Goal: Task Accomplishment & Management: Complete application form

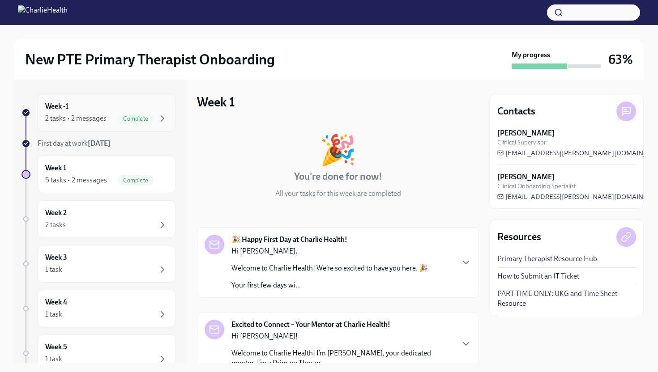
click at [135, 116] on span "Complete" at bounding box center [136, 119] width 36 height 7
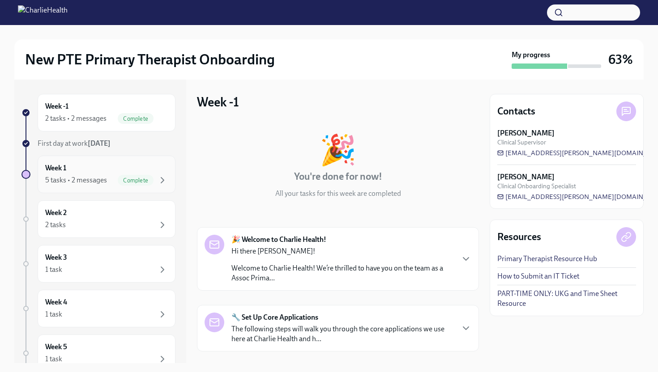
click at [150, 180] on span "Complete" at bounding box center [136, 180] width 36 height 7
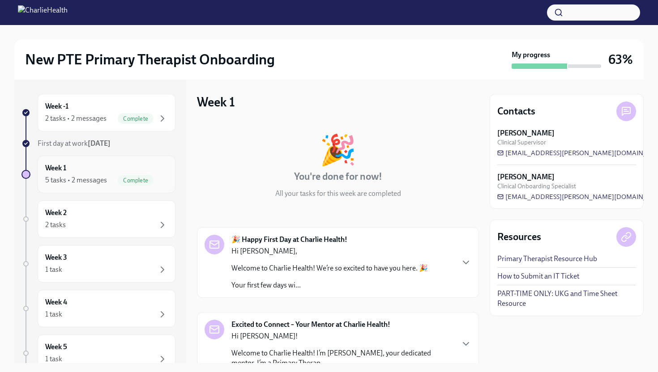
click at [162, 182] on icon "button" at bounding box center [162, 180] width 3 height 5
click at [156, 114] on div "Complete" at bounding box center [143, 118] width 50 height 11
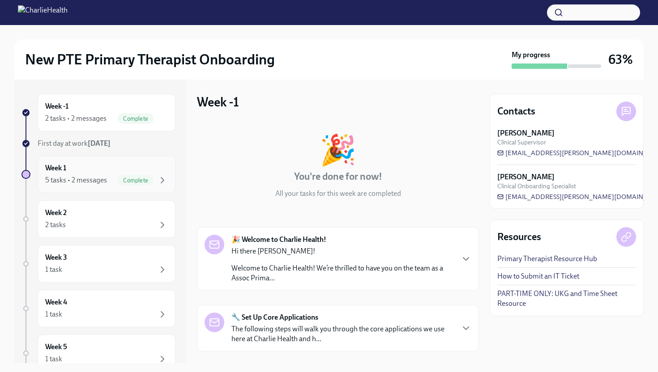
click at [151, 173] on div "Week 1 5 tasks • 2 messages Complete" at bounding box center [106, 174] width 123 height 22
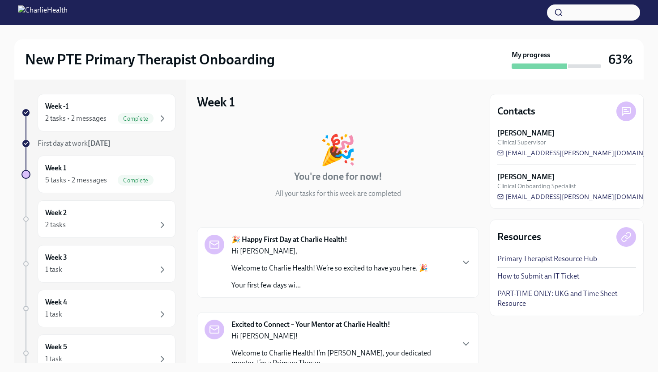
click at [421, 43] on div "New PTE Primary Therapist Onboarding My progress 63%" at bounding box center [328, 59] width 629 height 40
click at [523, 345] on div "Contacts Alysson Thewes Clinical Supervisor alysson.thewes@charliehealth.com Ha…" at bounding box center [567, 222] width 154 height 284
click at [523, 342] on div "Contacts Alysson Thewes Clinical Supervisor alysson.thewes@charliehealth.com Ha…" at bounding box center [567, 222] width 154 height 284
click at [508, 333] on div "Contacts Alysson Thewes Clinical Supervisor alysson.thewes@charliehealth.com Ha…" at bounding box center [567, 222] width 154 height 284
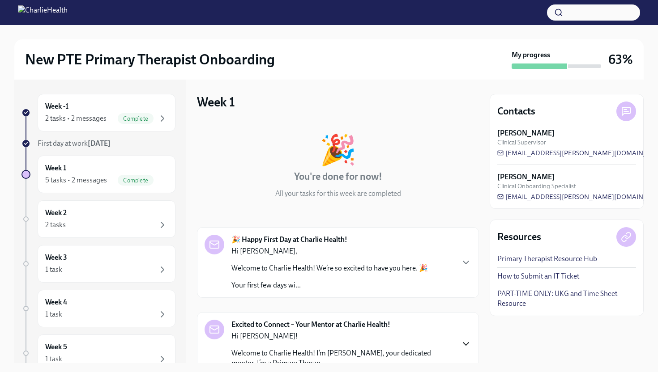
click at [465, 342] on icon "button" at bounding box center [466, 344] width 11 height 11
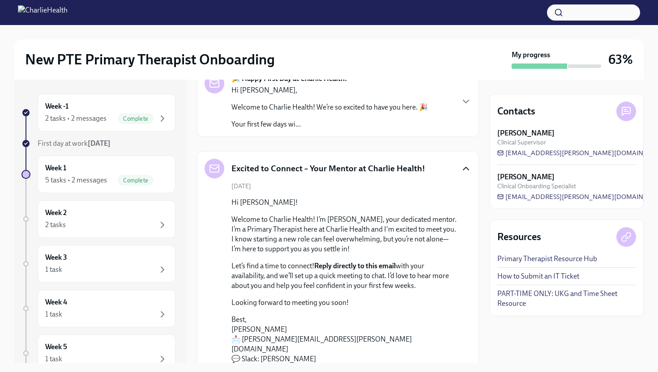
scroll to position [143, 0]
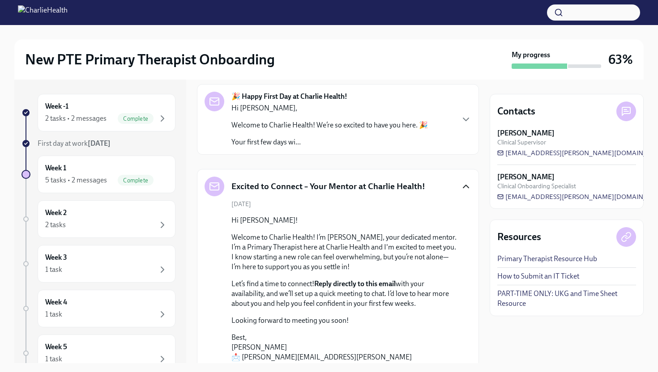
click at [457, 129] on div "🎉 Happy First Day at Charlie Health! Hi Monica, Welcome to Charlie Health! We’r…" at bounding box center [338, 120] width 267 height 56
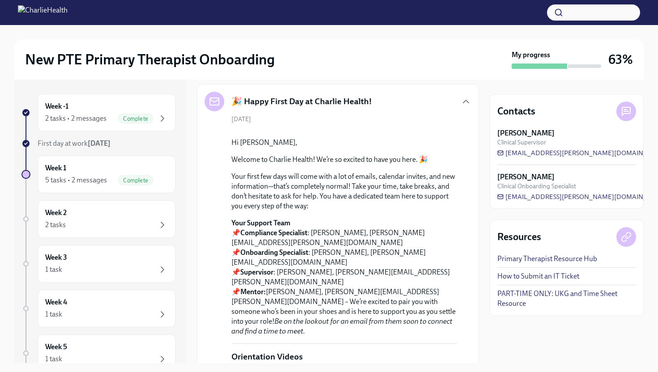
click at [484, 263] on div "Week -1 2 tasks • 2 messages Complete First day at work Aug 18th Week 1 5 tasks…" at bounding box center [328, 222] width 629 height 284
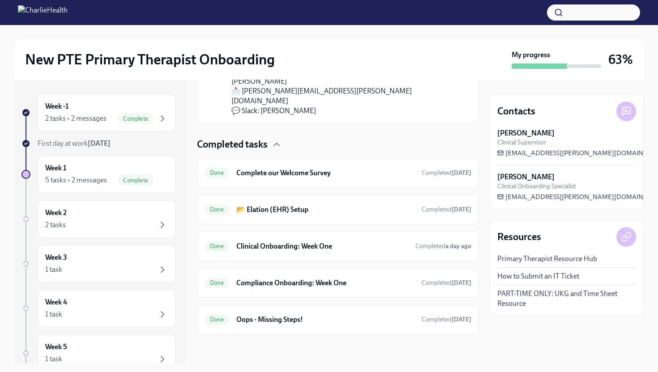
scroll to position [1092, 0]
click at [266, 321] on h6 "Oops - Missing Steps!" at bounding box center [325, 320] width 178 height 10
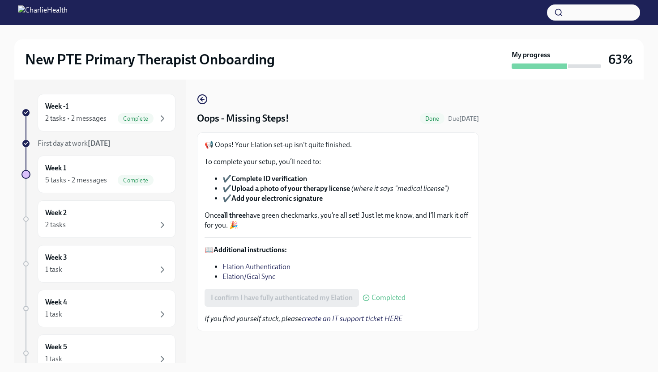
click at [429, 264] on li "Elation Authentication" at bounding box center [347, 267] width 249 height 10
click at [205, 97] on icon "button" at bounding box center [202, 99] width 11 height 11
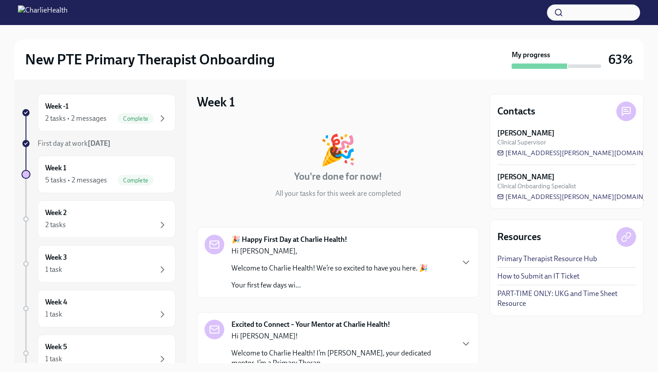
click at [428, 138] on div "🎉 You're done for now! All your tasks for this week are completed" at bounding box center [338, 167] width 282 height 64
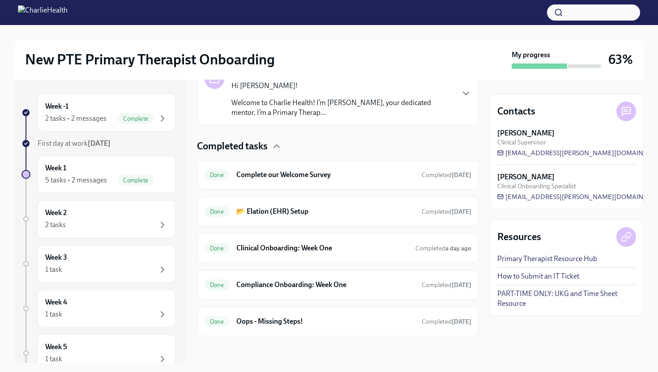
scroll to position [253, 0]
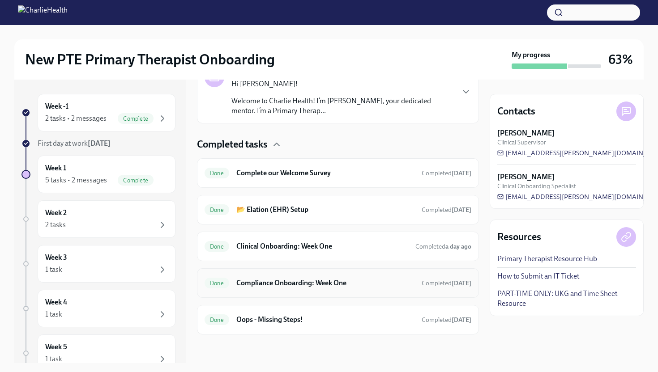
click at [331, 283] on h6 "Compliance Onboarding: Week One" at bounding box center [325, 283] width 178 height 10
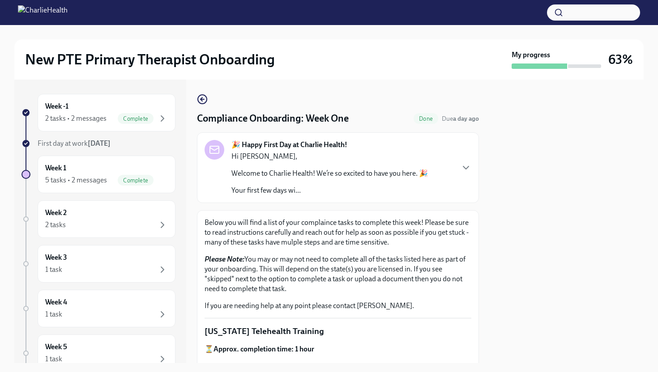
click at [534, 223] on div at bounding box center [567, 222] width 154 height 284
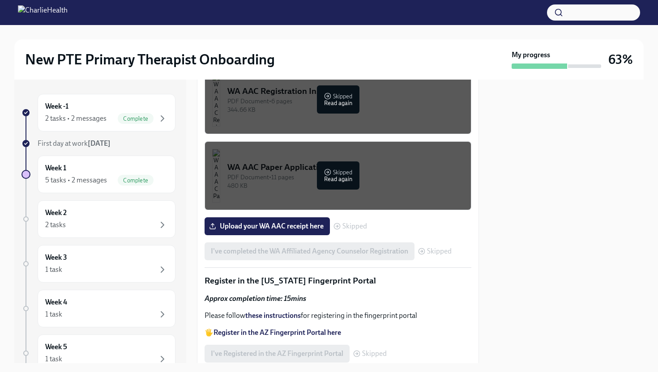
scroll to position [983, 0]
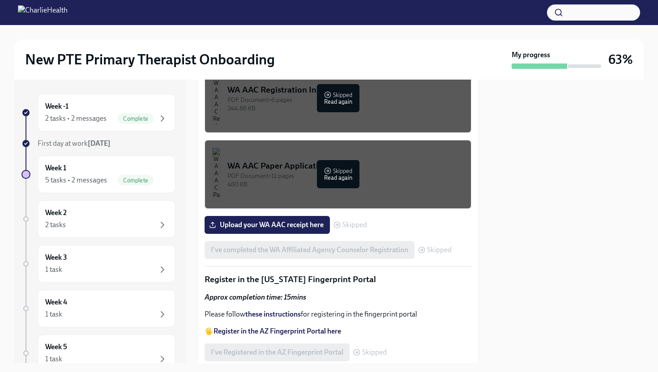
click at [339, 104] on div "PDF Document • 6 pages" at bounding box center [345, 100] width 236 height 9
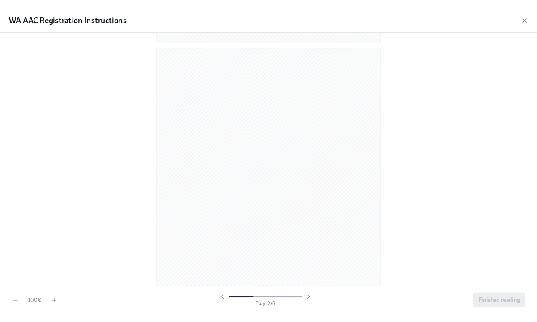
scroll to position [376, 0]
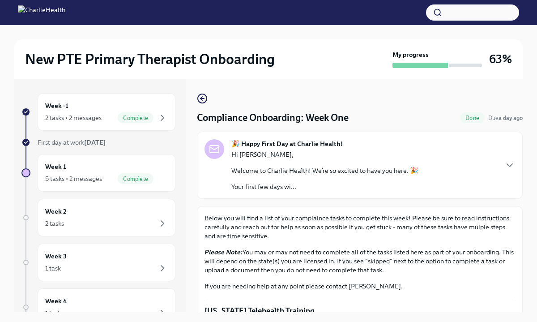
click at [502, 227] on p "Below you will find a list of your complaince tasks to complete this week! Plea…" at bounding box center [360, 227] width 311 height 27
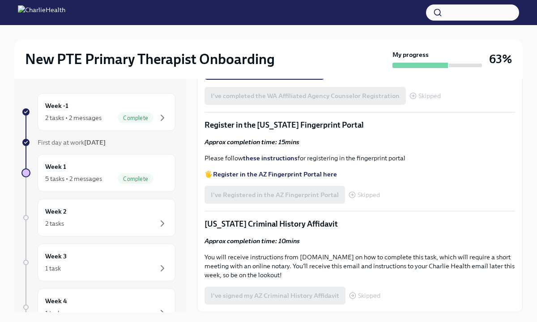
scroll to position [1182, 0]
click at [270, 178] on strong "Register in the AZ Fingerprint Portal here" at bounding box center [275, 174] width 124 height 8
click at [253, 162] on strong "these instructions" at bounding box center [270, 158] width 55 height 8
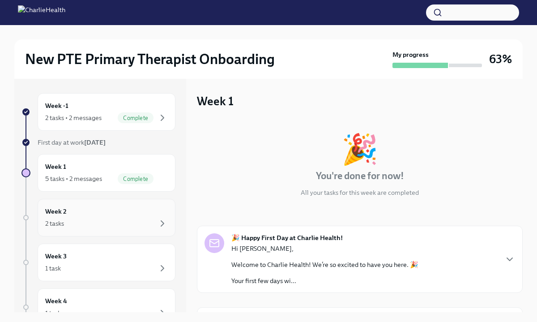
click at [113, 222] on div "2 tasks" at bounding box center [106, 223] width 123 height 11
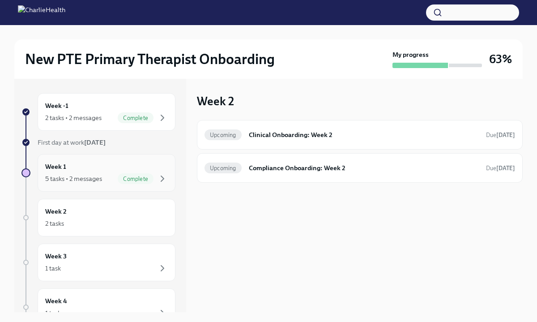
click at [136, 176] on span "Complete" at bounding box center [136, 179] width 36 height 7
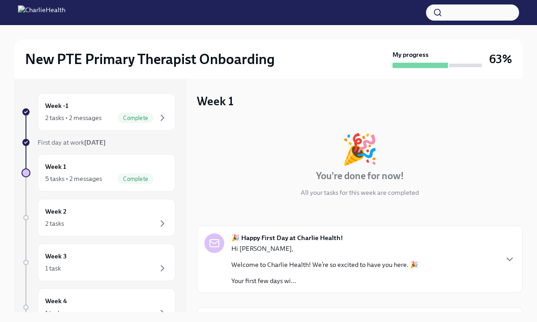
click at [512, 154] on div "🎉 You're done for now! All your tasks for this week are completed" at bounding box center [360, 165] width 326 height 63
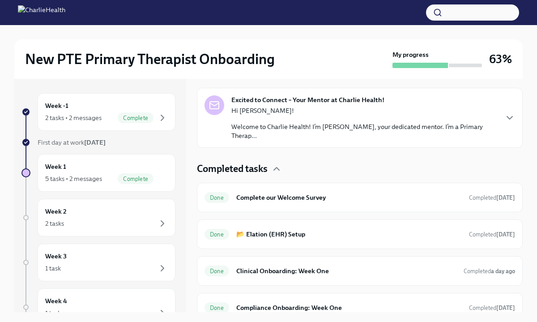
scroll to position [251, 0]
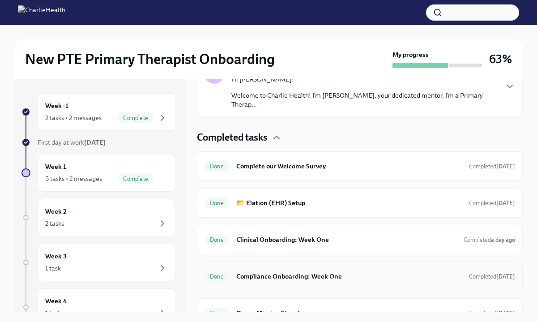
click at [452, 271] on h6 "Compliance Onboarding: Week One" at bounding box center [349, 276] width 226 height 10
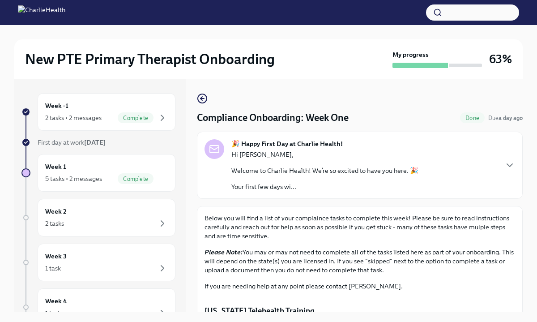
click at [528, 223] on div "New PTE Primary Therapist Onboarding My progress 63% Week -1 2 tasks • 2 messag…" at bounding box center [268, 181] width 537 height 312
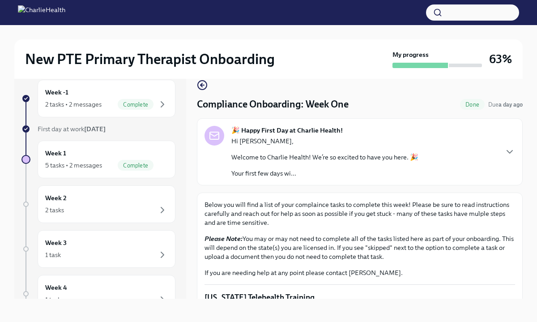
scroll to position [15, 0]
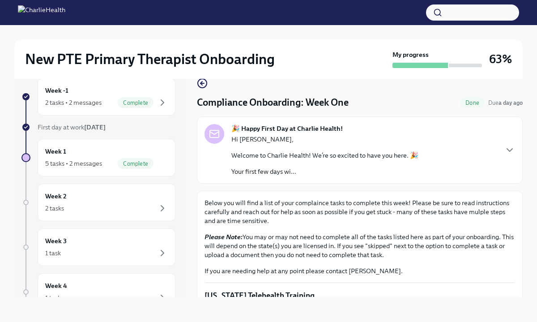
click at [528, 223] on div "New PTE Primary Therapist Onboarding My progress 63% Week -1 2 tasks • 2 messag…" at bounding box center [268, 166] width 537 height 312
click at [484, 300] on div "Week -1 2 tasks • 2 messages Complete First day at work [DATE] Week 1 5 tasks •…" at bounding box center [268, 188] width 509 height 248
click at [413, 223] on p "Below you will find a list of your complaince tasks to complete this week! Plea…" at bounding box center [360, 211] width 311 height 27
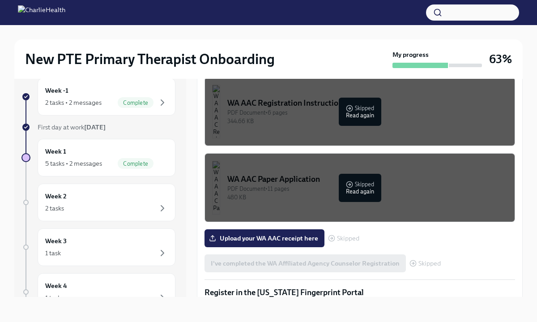
scroll to position [824, 0]
